Goal: Find specific page/section: Find specific page/section

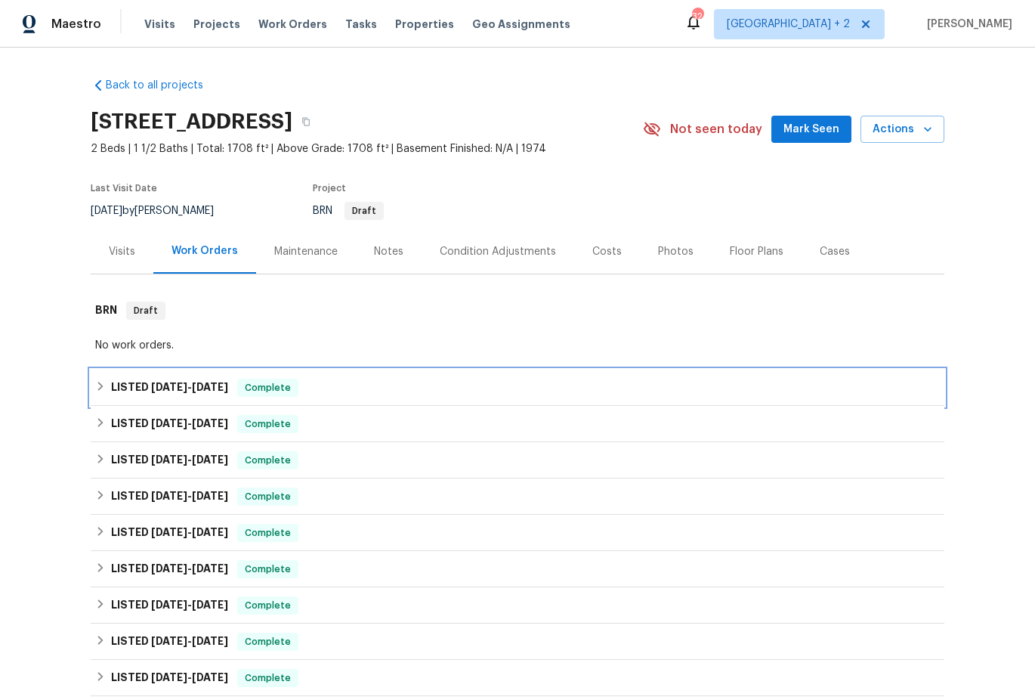
click at [102, 382] on icon at bounding box center [100, 386] width 11 height 11
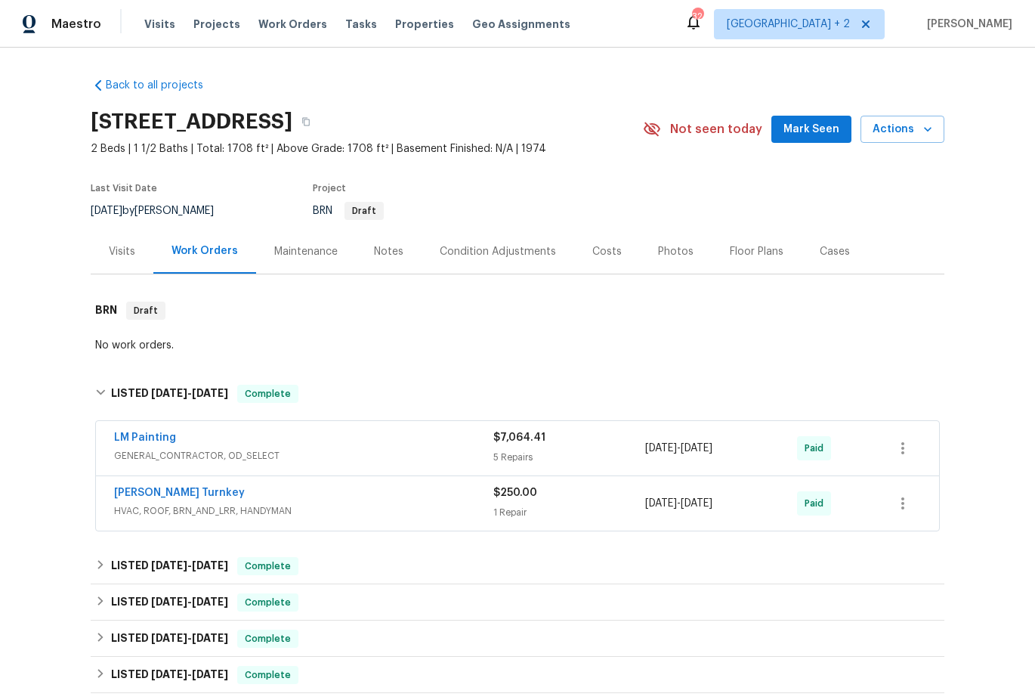
click at [324, 448] on span "GENERAL_CONTRACTOR, OD_SELECT" at bounding box center [303, 455] width 379 height 15
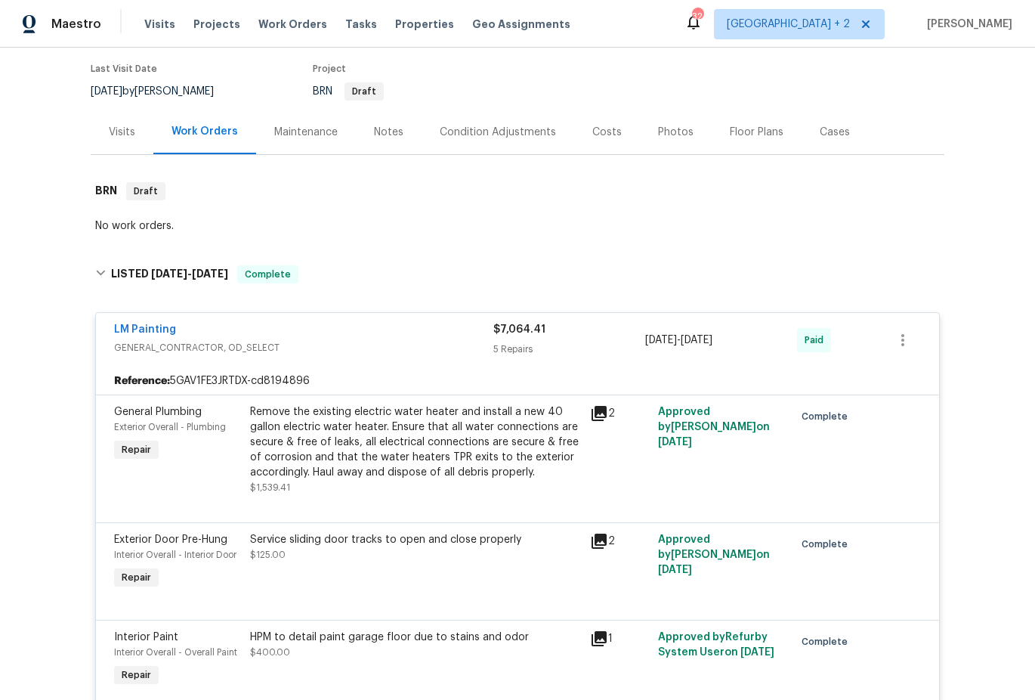
scroll to position [122, 0]
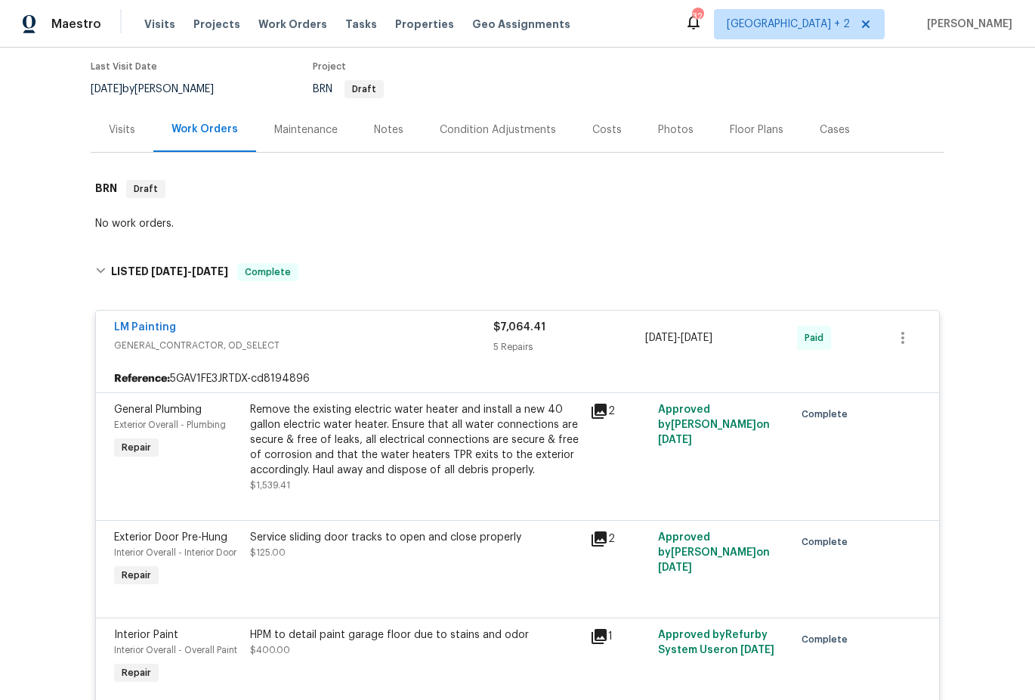
click at [354, 427] on div "Remove the existing electric water heater and install a new 40 gallon electric …" at bounding box center [415, 440] width 331 height 76
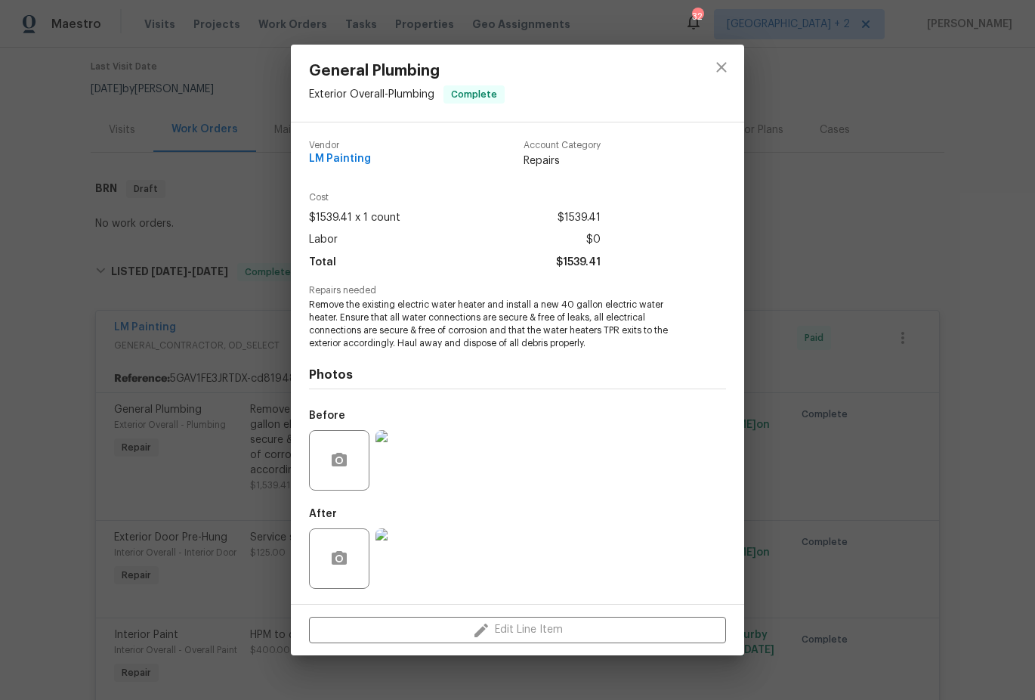
click at [222, 456] on div "General Plumbing Exterior Overall - Plumbing Complete Vendor LM Painting Accoun…" at bounding box center [517, 350] width 1035 height 700
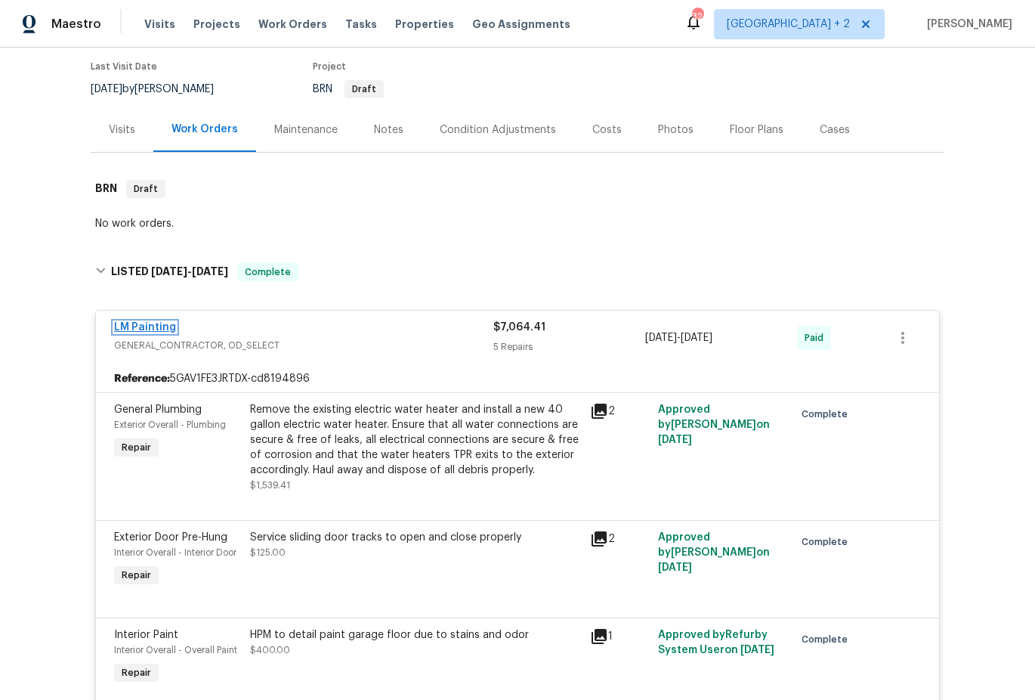
click at [150, 322] on link "LM Painting" at bounding box center [145, 327] width 62 height 11
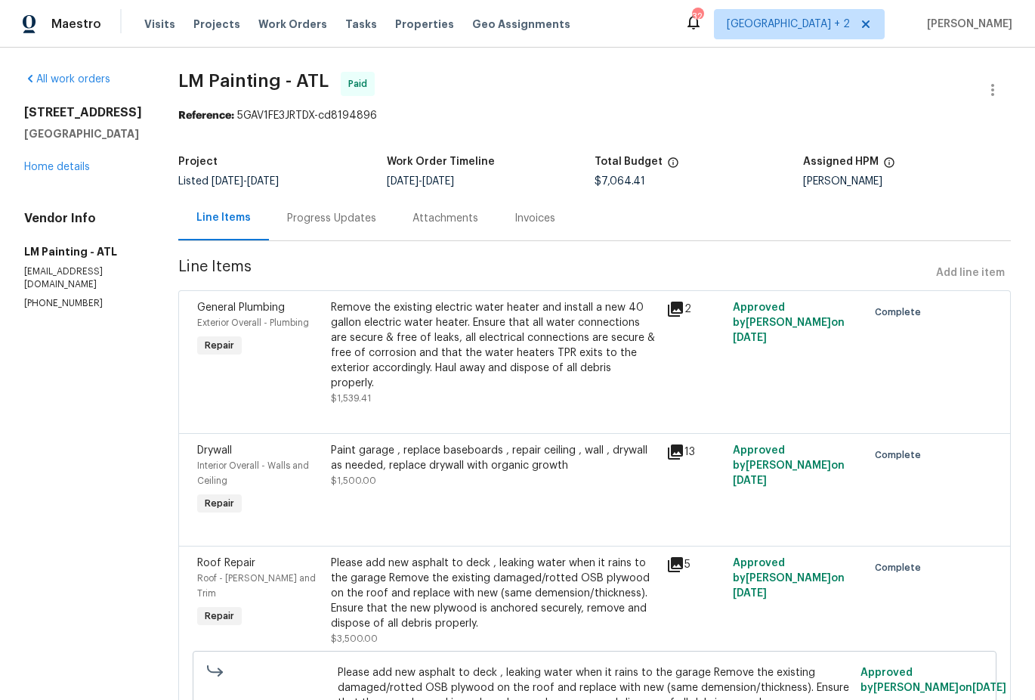
click at [380, 228] on div "Progress Updates" at bounding box center [331, 218] width 125 height 45
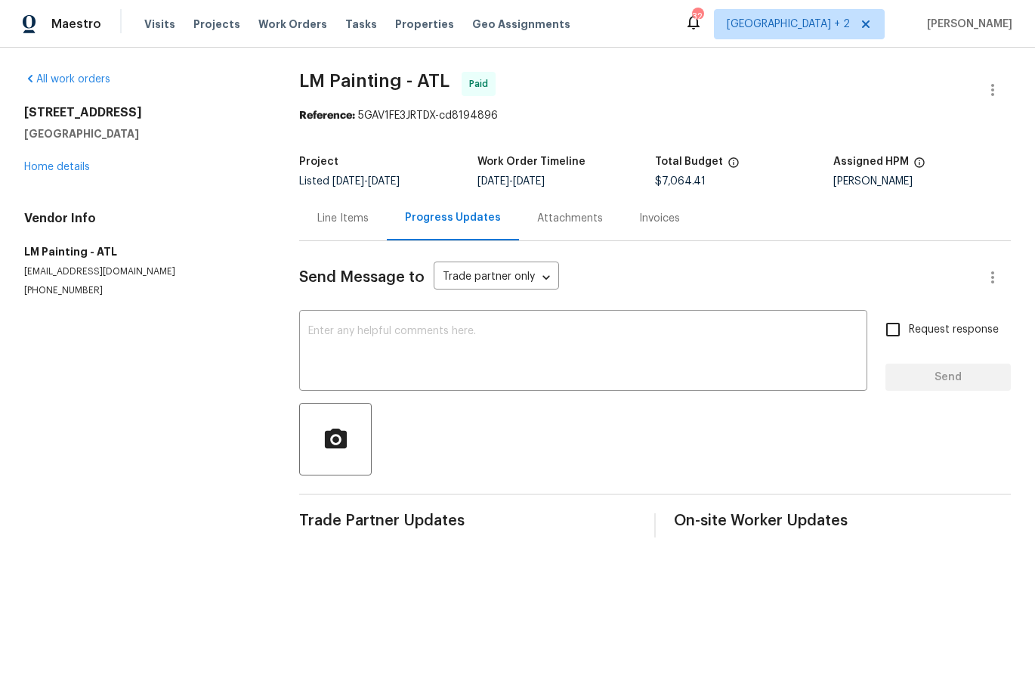
click at [356, 225] on div "Line Items" at bounding box center [342, 218] width 51 height 15
